Goal: Transaction & Acquisition: Purchase product/service

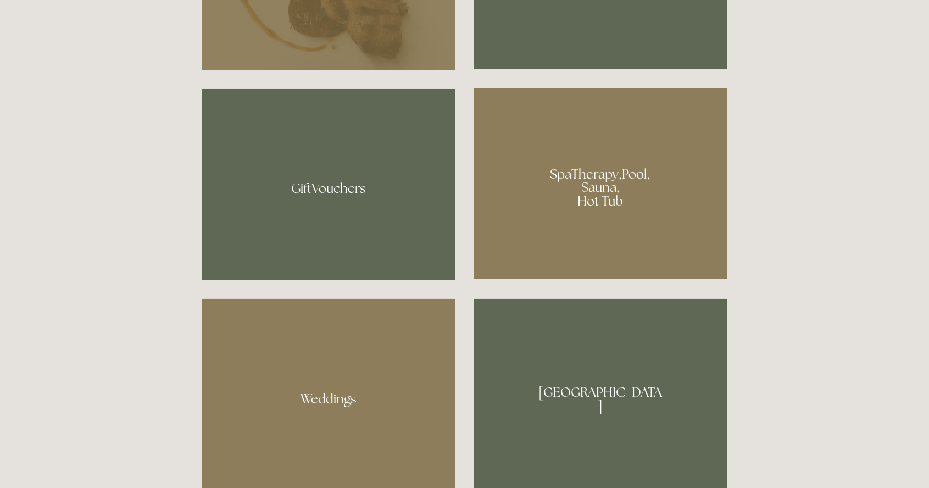
scroll to position [864, 0]
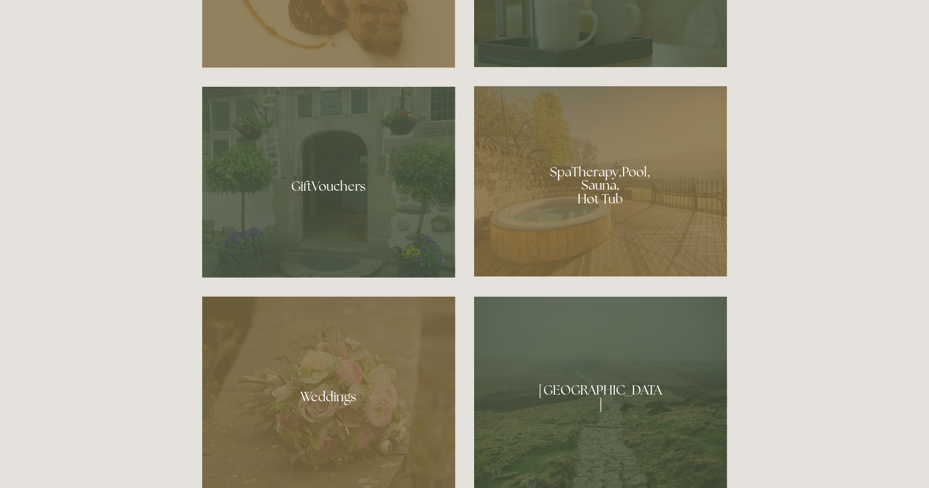
click at [664, 229] on div at bounding box center [600, 181] width 253 height 191
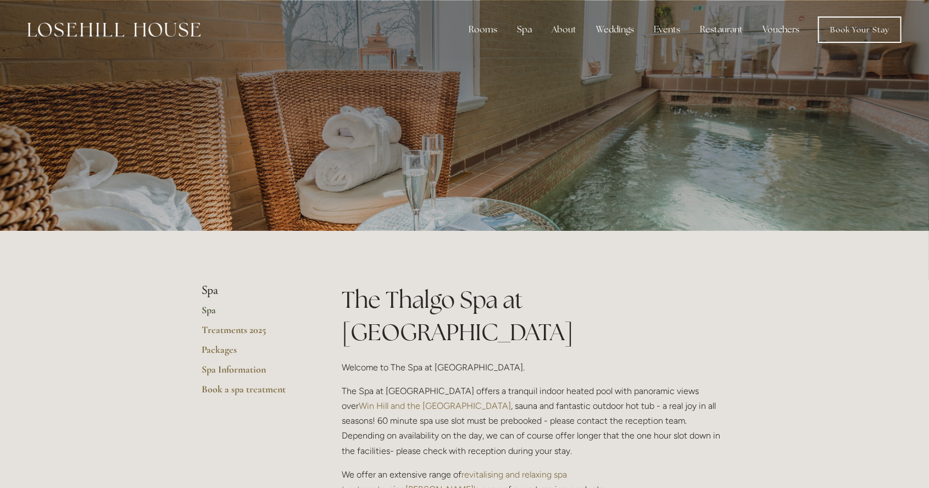
click at [787, 24] on link "Vouchers" at bounding box center [780, 30] width 54 height 22
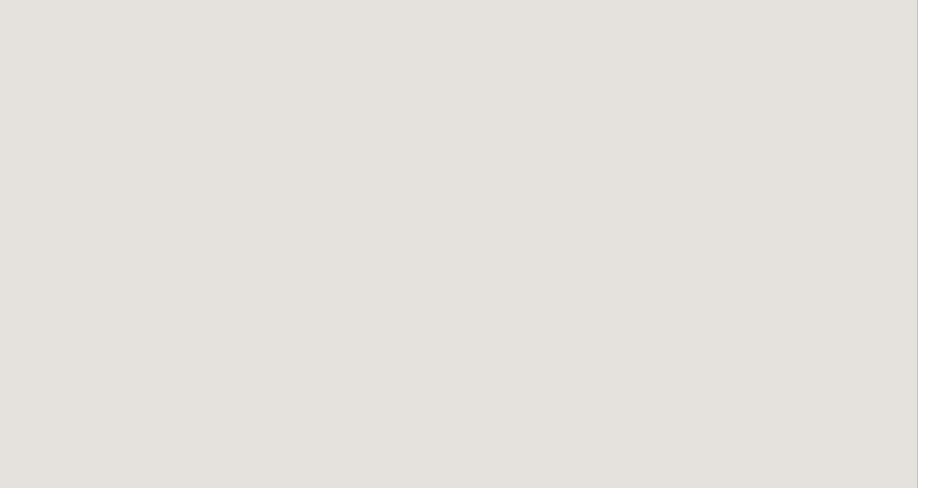
scroll to position [1343, 0]
